Goal: Check status

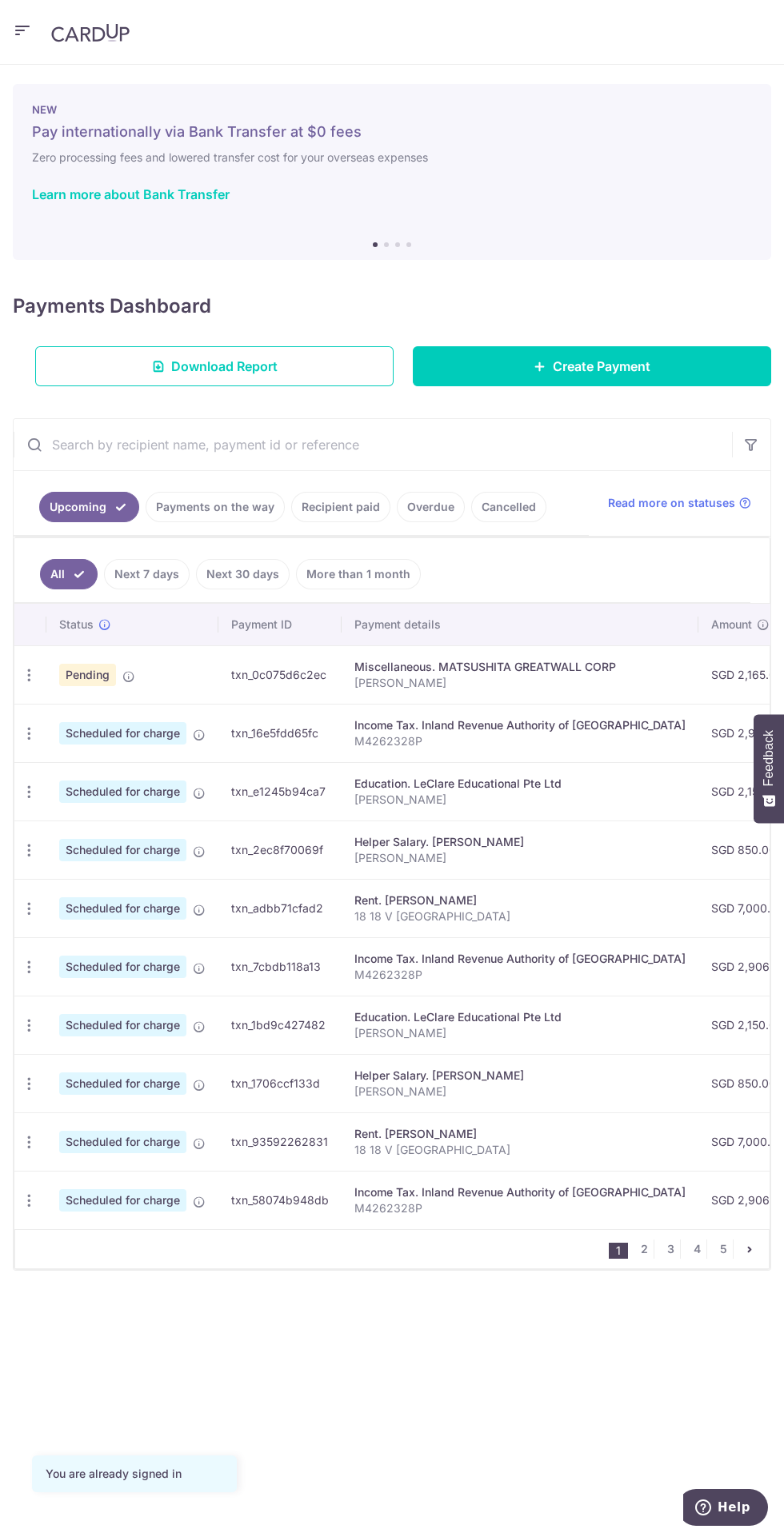
click at [128, 673] on icon at bounding box center [129, 677] width 13 height 13
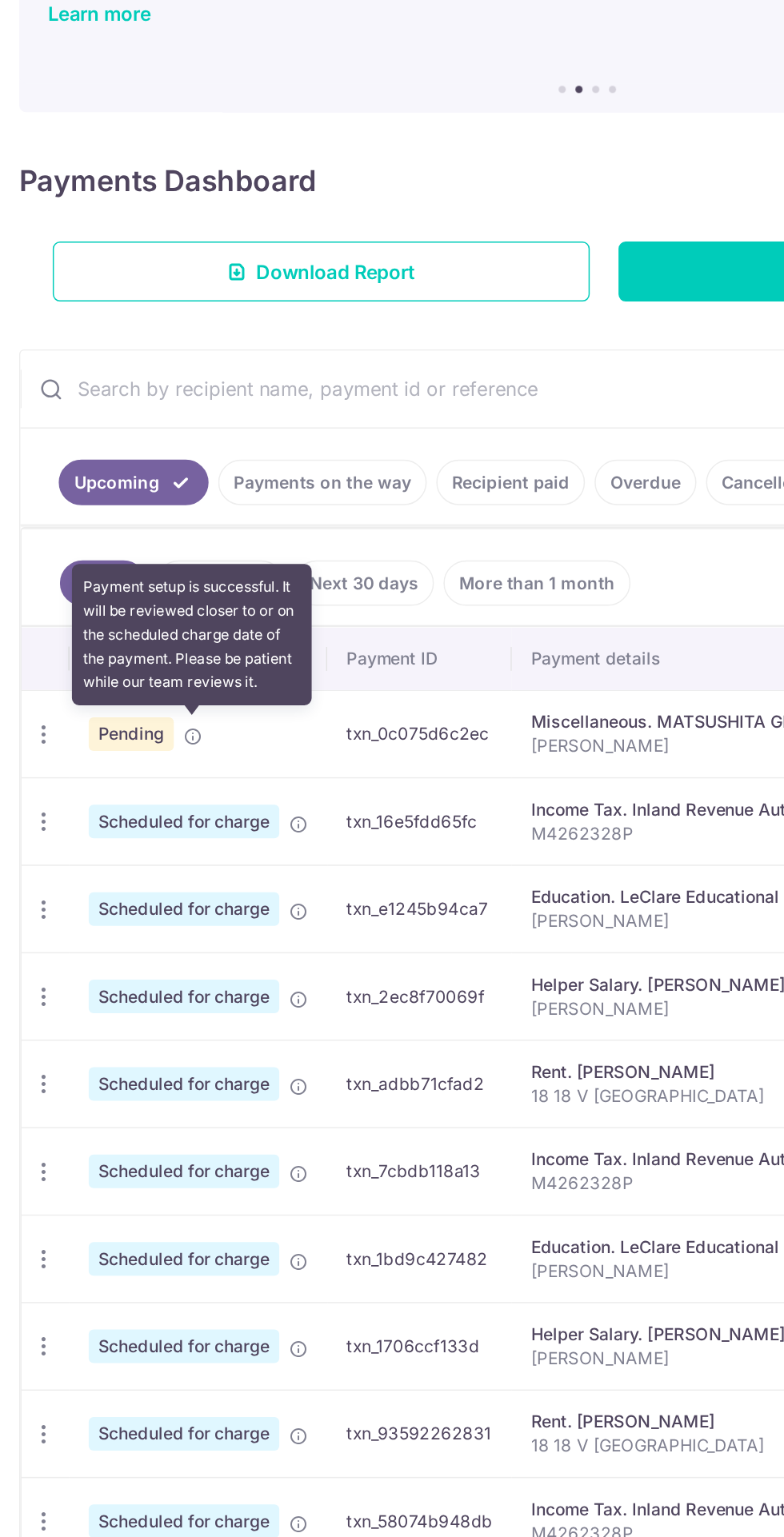
click at [80, 674] on span "Pending" at bounding box center [87, 675] width 57 height 22
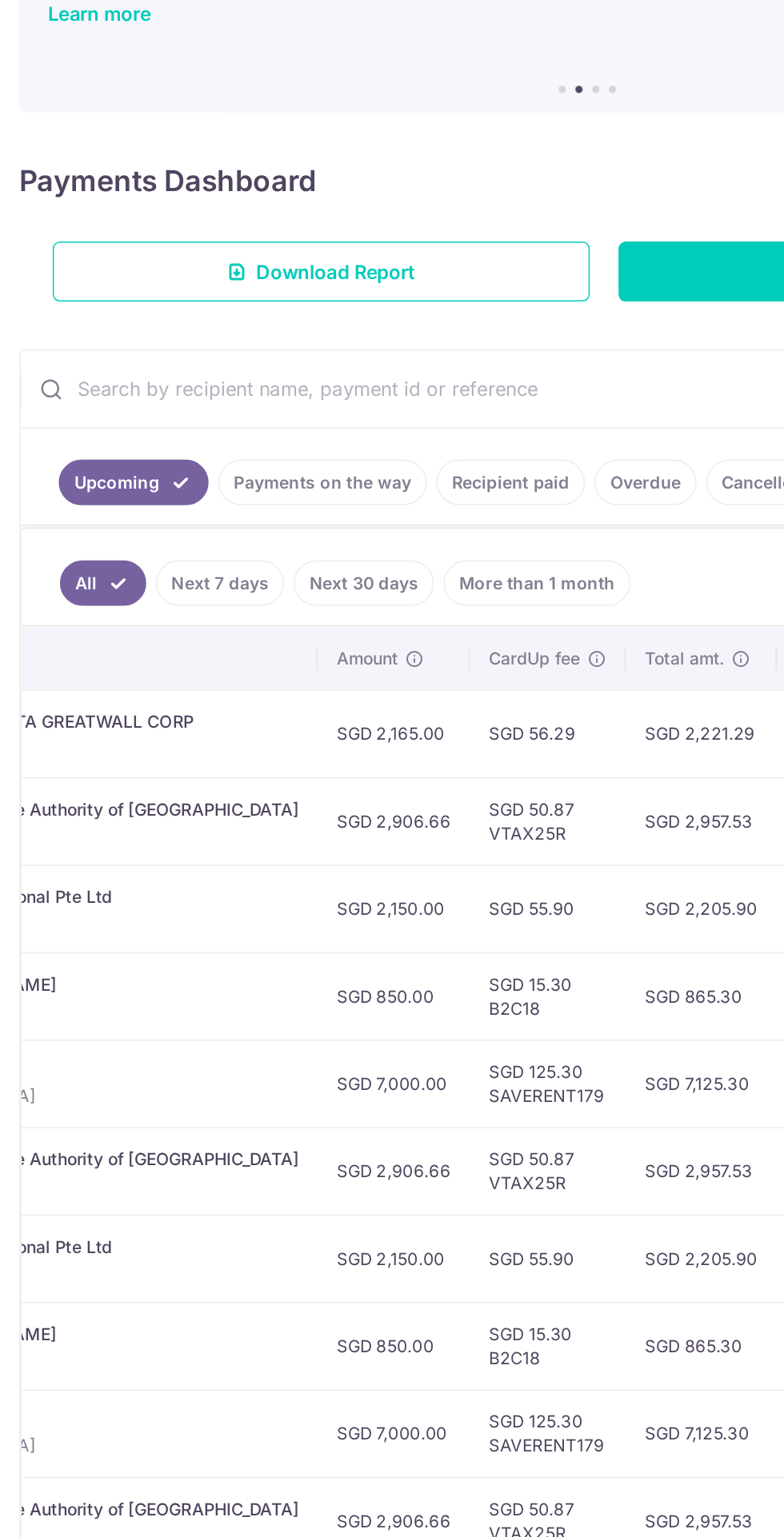
scroll to position [0, 489]
